Goal: Transaction & Acquisition: Purchase product/service

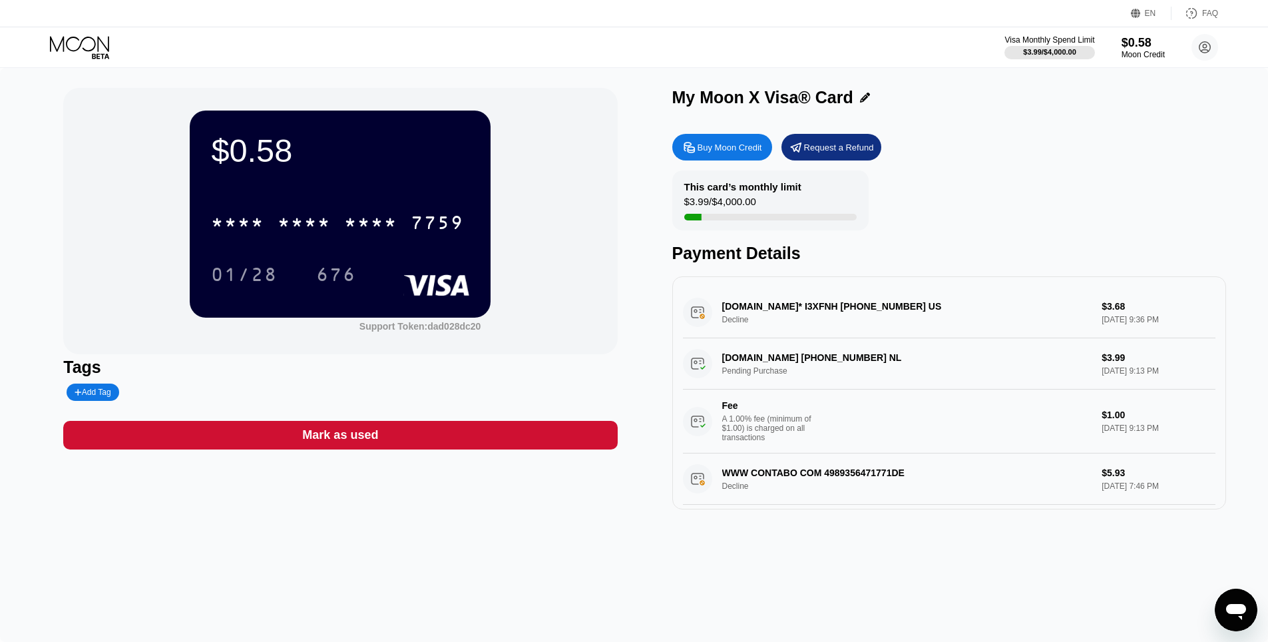
click at [350, 244] on div "* * * * * * * * * * * * 7759 01/28 676" at bounding box center [340, 235] width 258 height 79
click at [340, 230] on div "* * * * * * * * * * * * 7759" at bounding box center [337, 222] width 269 height 33
click at [540, 523] on div "$0.58 4513 6500 2990 7759 01/28 676 Support Token: dad028dc20 Tags Add Tag Mark…" at bounding box center [634, 355] width 1268 height 574
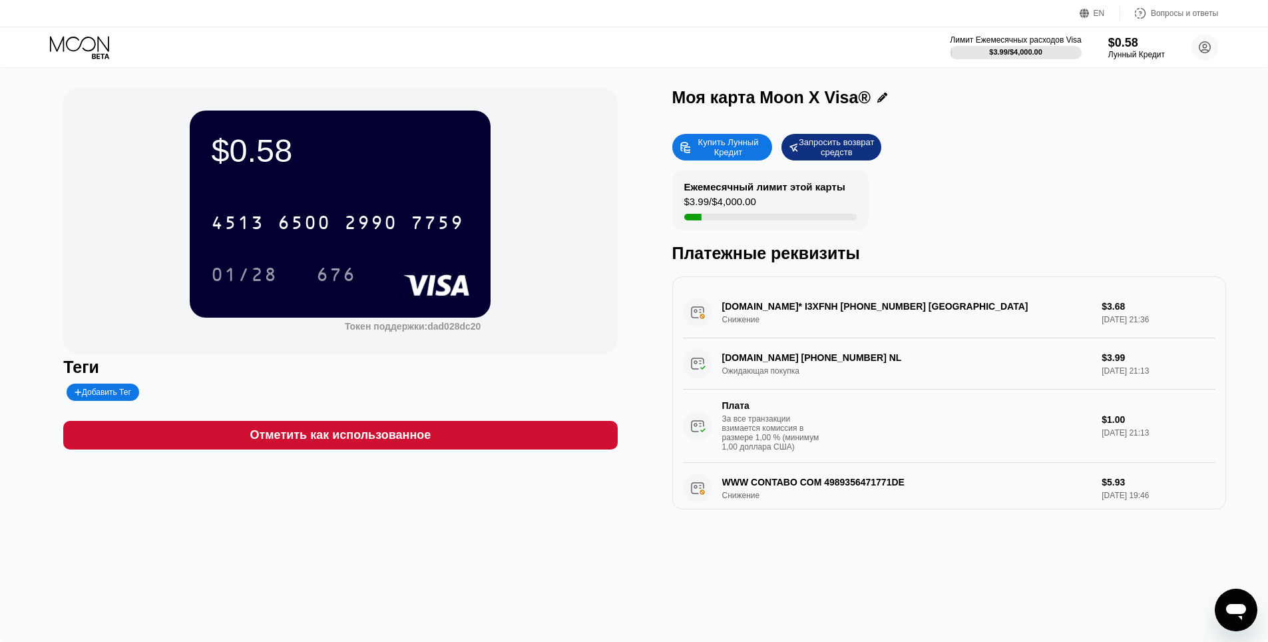
click at [631, 193] on div "$0.58 4513 6500 2990 7759 01/28 676 Токен поддержки: dad028dc20 Теги Добавить Т…" at bounding box center [634, 298] width 1142 height 421
click at [103, 41] on icon at bounding box center [81, 47] width 62 height 23
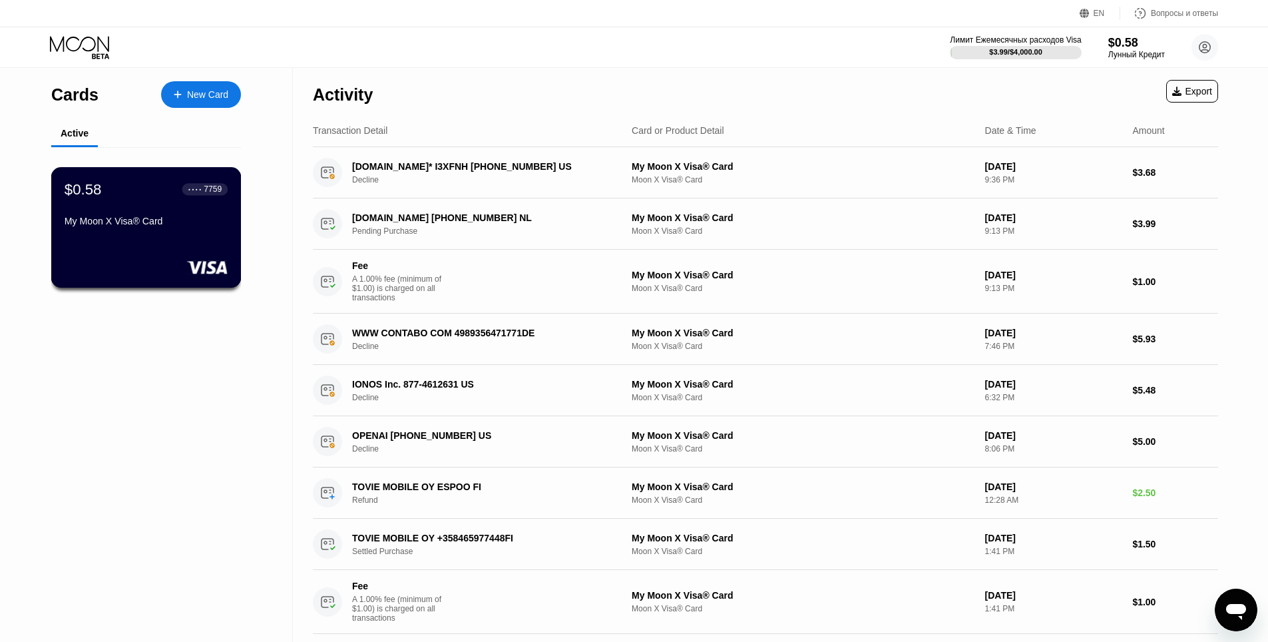
click at [202, 219] on div "$0.58 ● ● ● ● 7759 My Moon X Visa® Card" at bounding box center [146, 205] width 163 height 51
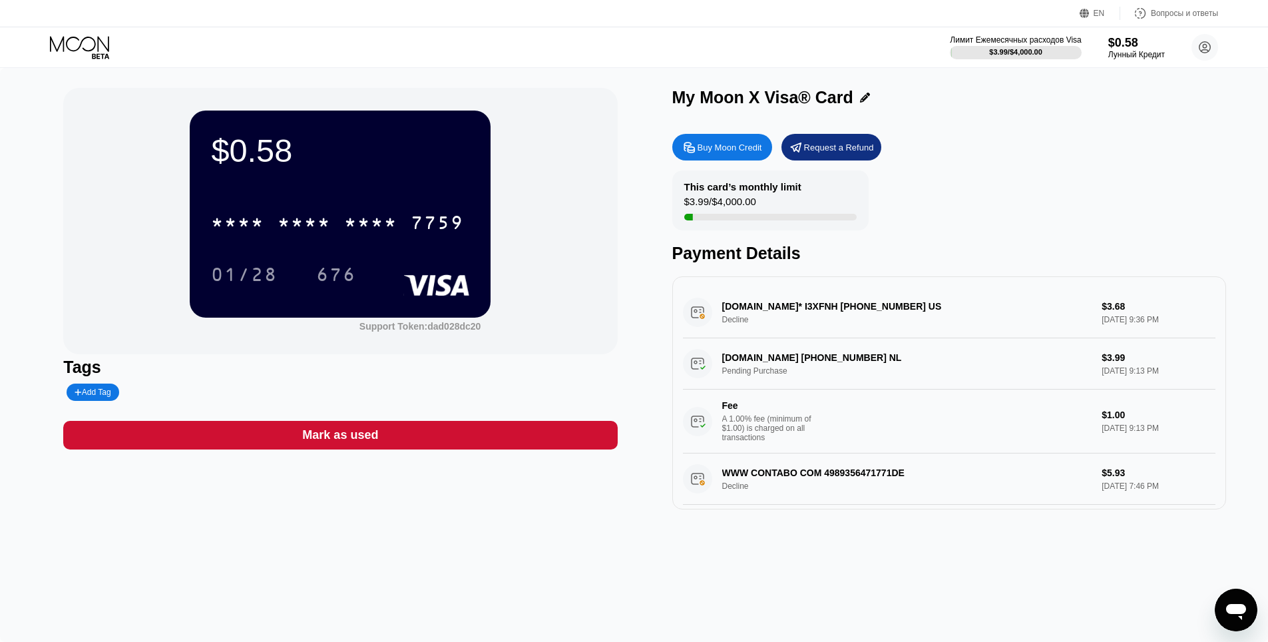
click at [721, 151] on div "Buy Moon Credit" at bounding box center [730, 147] width 65 height 11
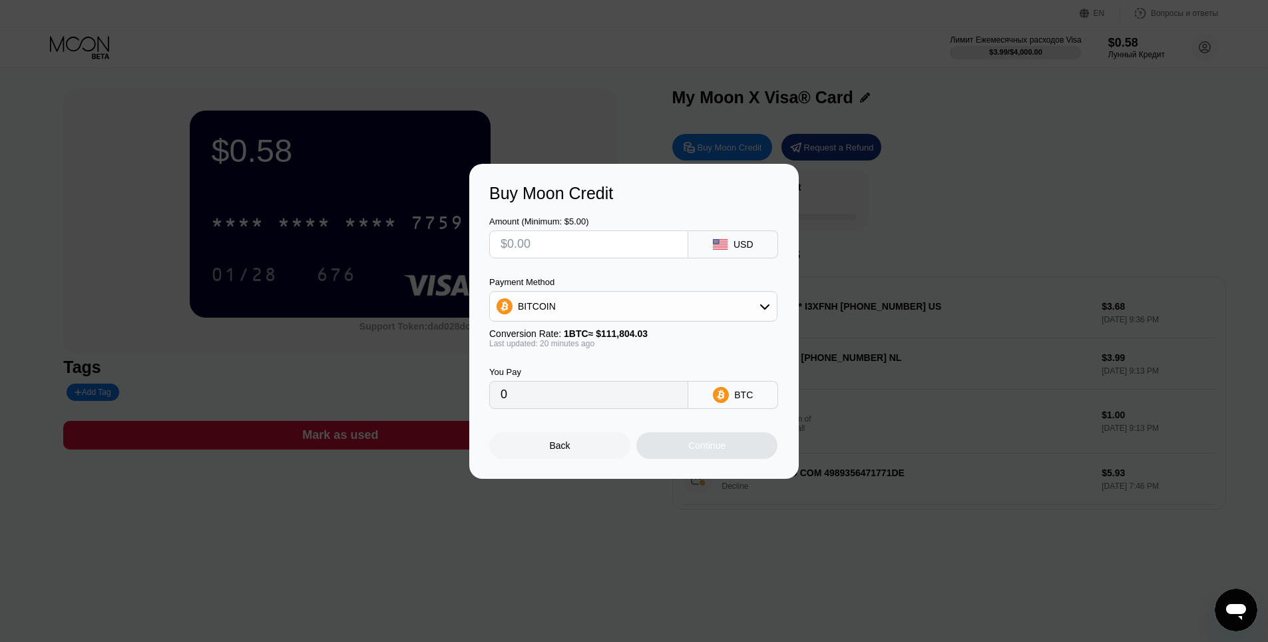
click at [515, 244] on input "text" at bounding box center [589, 244] width 176 height 27
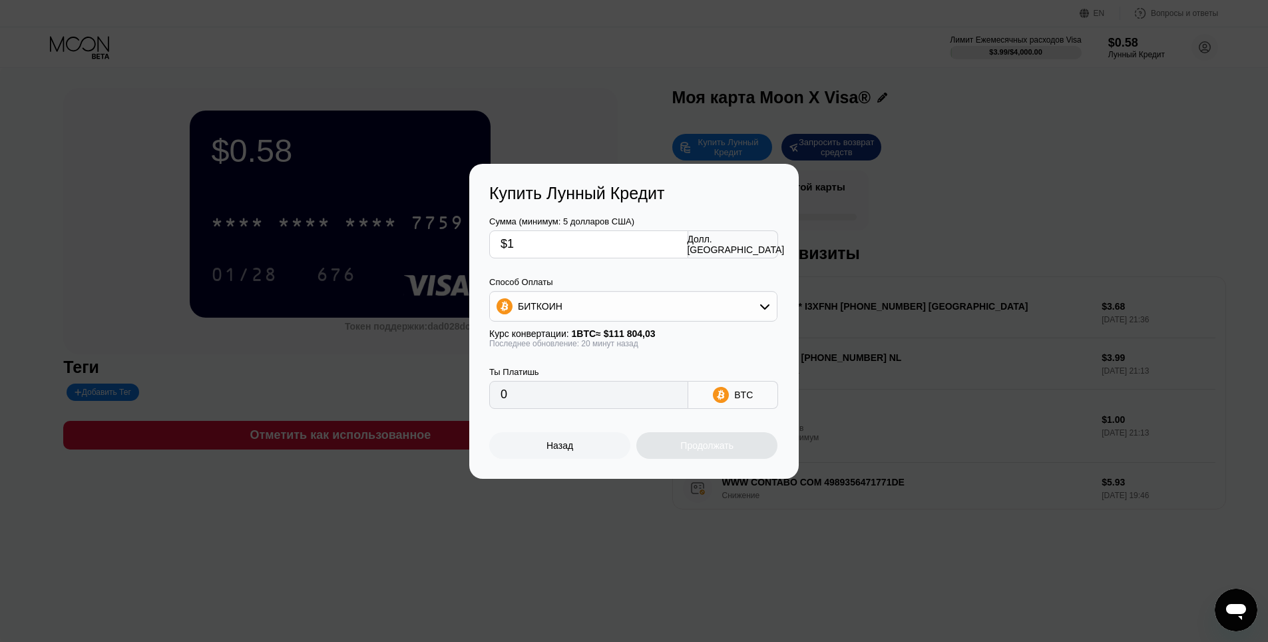
type input "$10"
type input "0.00008971"
type input "$10"
click at [615, 353] on div "Ты Платишь 0.00008971 BTC" at bounding box center [634, 378] width 290 height 61
click at [596, 449] on div "Назад" at bounding box center [559, 445] width 141 height 27
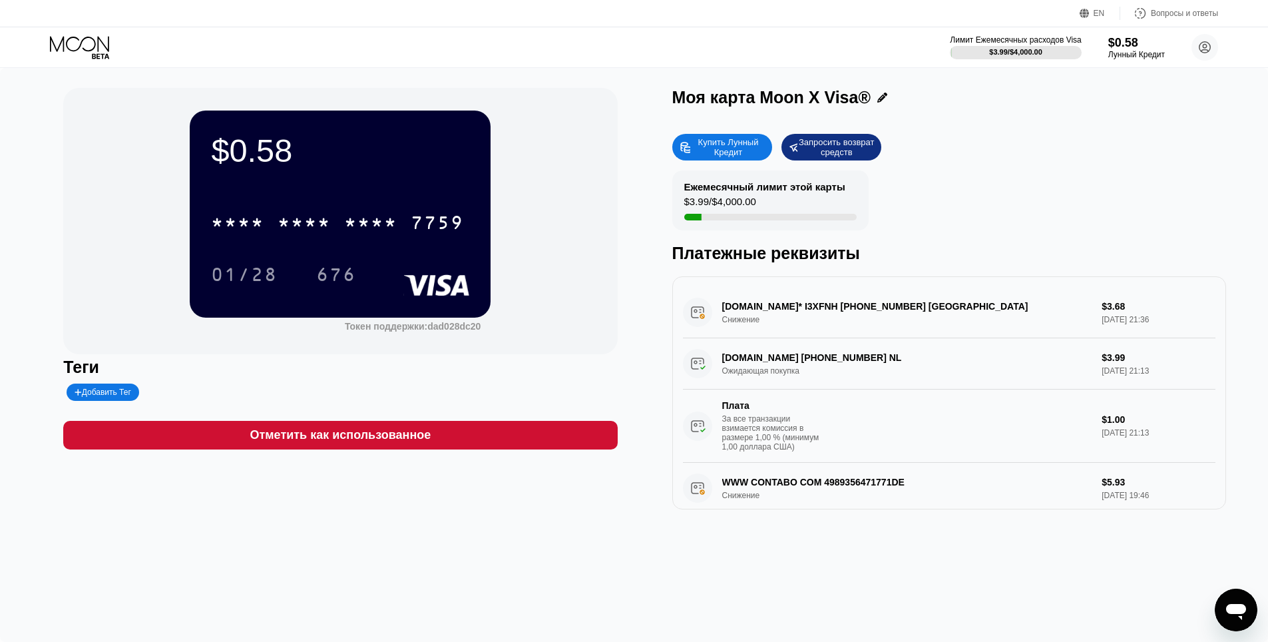
click at [599, 485] on div "$0.58 * * * * * * * * * * * * 7759 01/28 676 Токен поддержки: dad028dc20 Теги Д…" at bounding box center [340, 298] width 554 height 421
